Goal: Task Accomplishment & Management: Complete application form

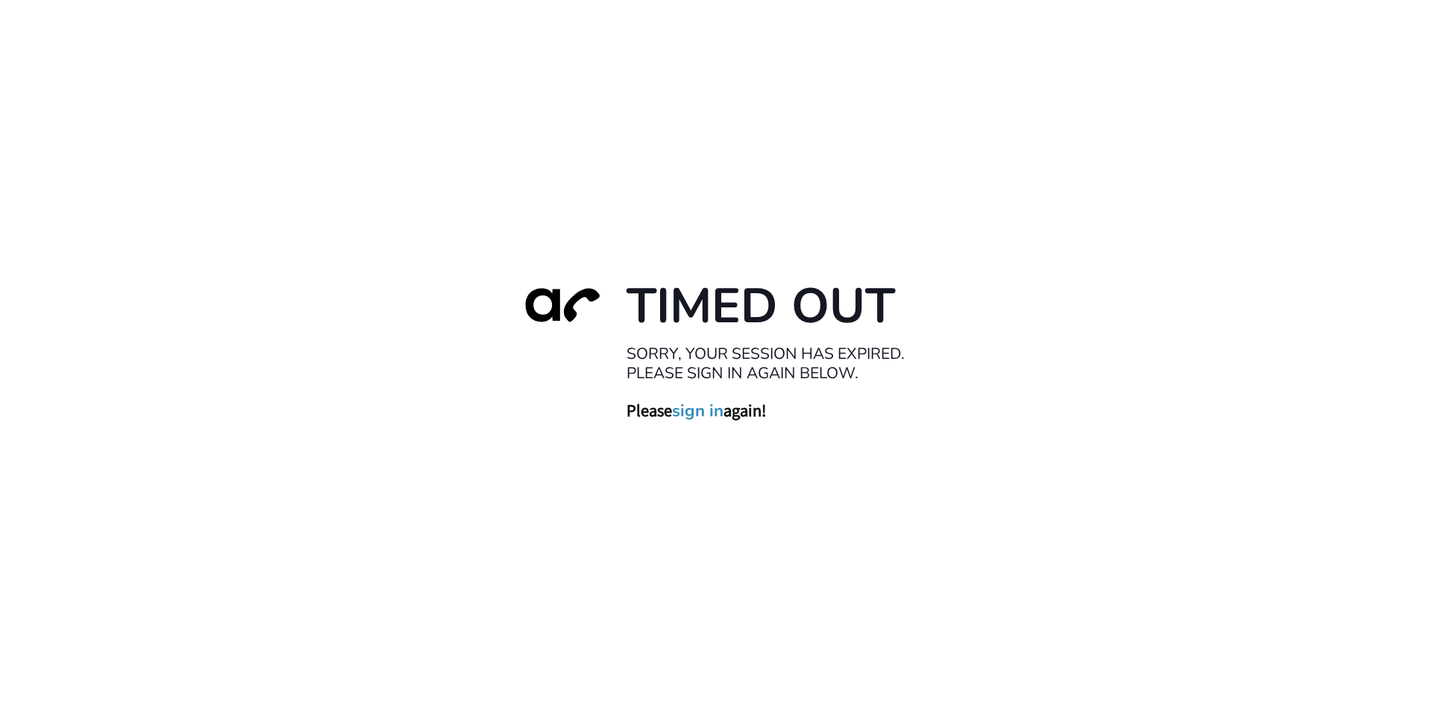
click at [694, 415] on link "sign in" at bounding box center [697, 410] width 51 height 21
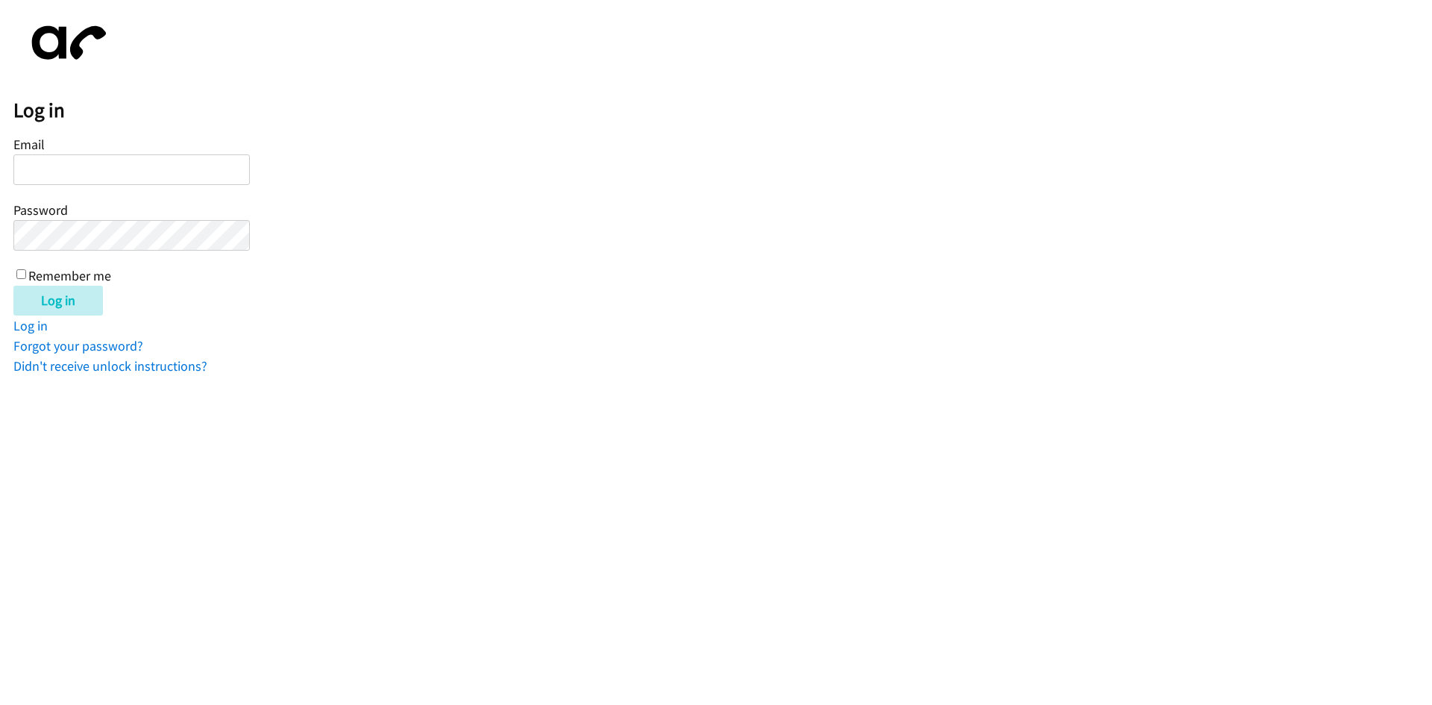
click at [104, 175] on input "Email" at bounding box center [131, 169] width 236 height 31
type input "balfreide@lendingpoint.com"
click at [22, 273] on input "Remember me" at bounding box center [21, 274] width 10 height 10
checkbox input "true"
click at [43, 298] on input "Log in" at bounding box center [57, 301] width 89 height 30
